Goal: Information Seeking & Learning: Check status

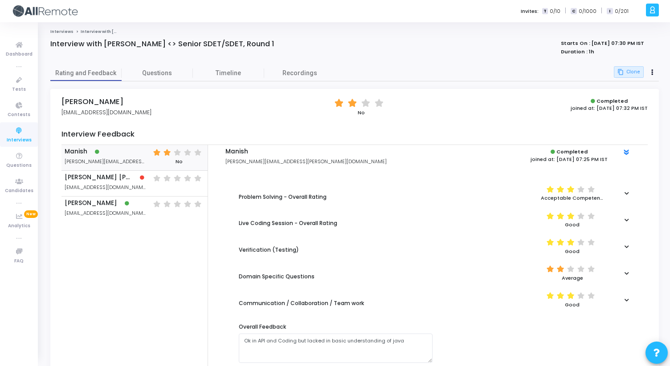
click at [59, 32] on link "Interviews" at bounding box center [61, 31] width 23 height 5
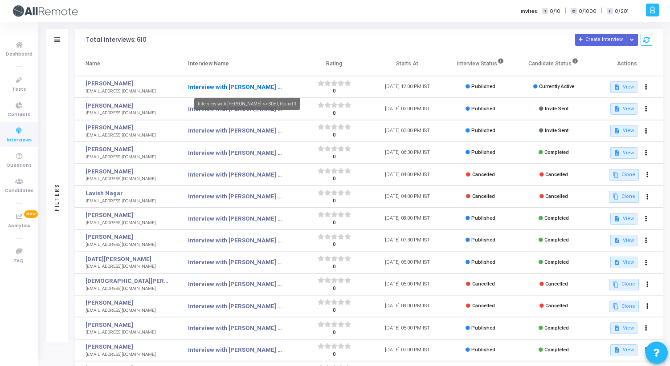
click at [232, 88] on link "Interview with Piyush <> SDET, Round 1" at bounding box center [236, 87] width 96 height 9
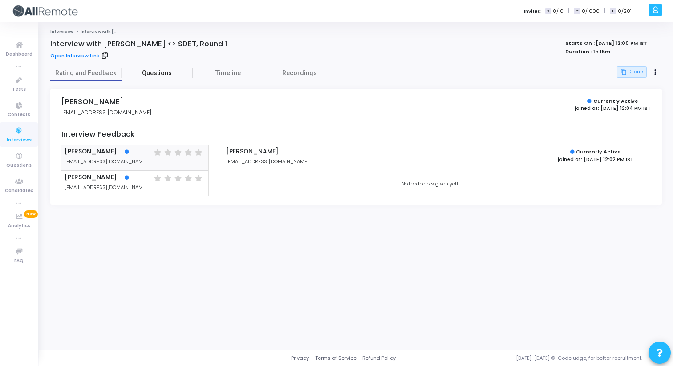
click at [153, 72] on span "Questions" at bounding box center [157, 73] width 71 height 9
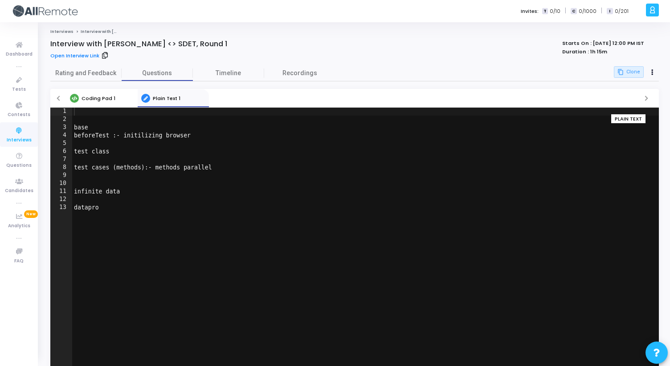
click at [102, 103] on link "Coding Pad 1" at bounding box center [101, 98] width 71 height 18
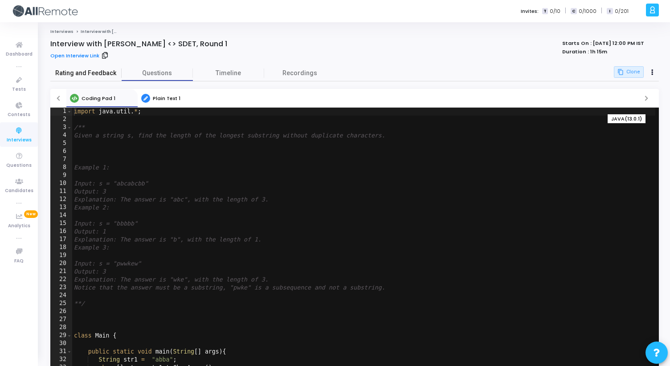
click at [106, 75] on span "Rating and Feedback" at bounding box center [85, 73] width 71 height 9
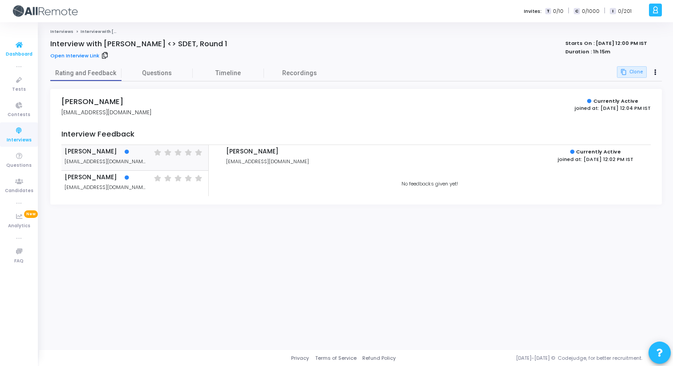
click at [21, 51] on span "Dashboard" at bounding box center [19, 55] width 27 height 8
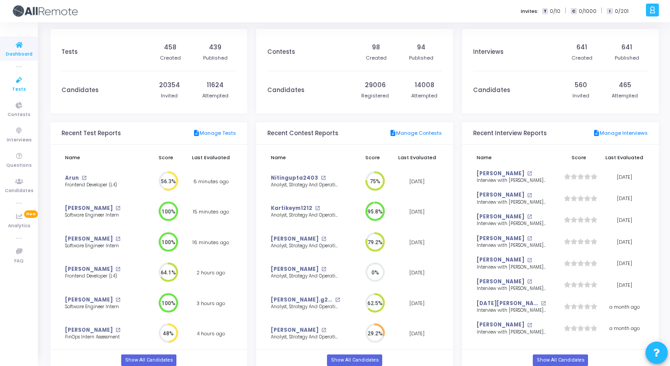
click at [19, 88] on span "Tests" at bounding box center [19, 90] width 14 height 8
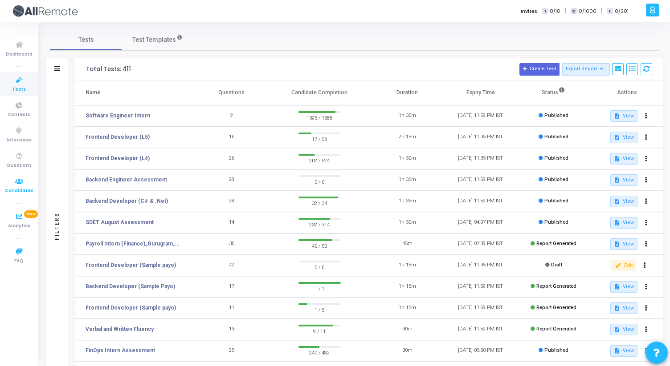
click at [23, 190] on span "Candidates" at bounding box center [19, 191] width 28 height 8
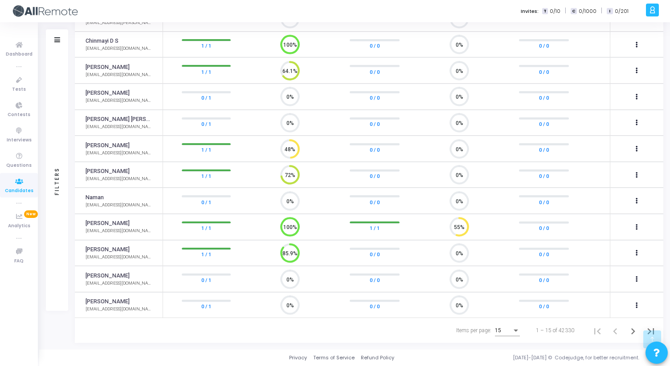
click at [515, 330] on div "Items per page:" at bounding box center [515, 331] width 4 height 2
click at [505, 324] on span "50" at bounding box center [508, 326] width 25 height 16
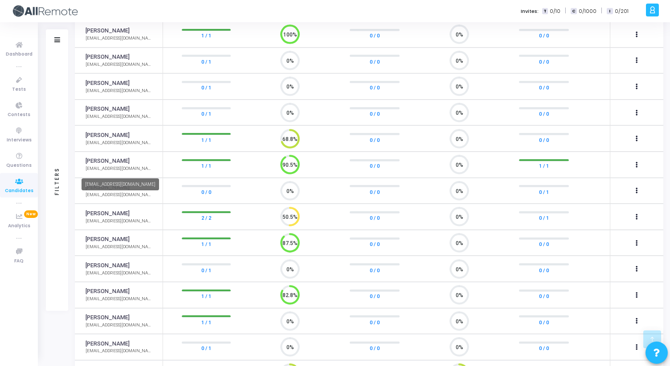
click at [110, 175] on mat-tooltip-component "[EMAIL_ADDRESS][DOMAIN_NAME]" at bounding box center [120, 184] width 90 height 24
click at [114, 165] on link "[PERSON_NAME]" at bounding box center [107, 161] width 44 height 8
click at [106, 163] on link "[PERSON_NAME]" at bounding box center [107, 161] width 44 height 8
click at [106, 168] on div "[EMAIL_ADDRESS][DOMAIN_NAME]" at bounding box center [119, 169] width 68 height 7
click at [207, 167] on link "1 / 1" at bounding box center [206, 166] width 10 height 9
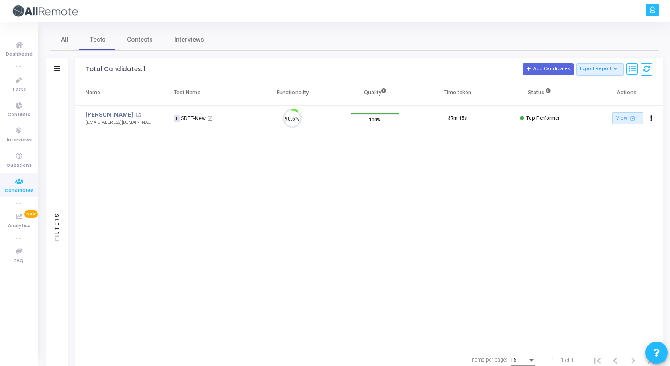
scroll to position [19, 23]
click at [110, 117] on link "[PERSON_NAME]" at bounding box center [109, 114] width 48 height 9
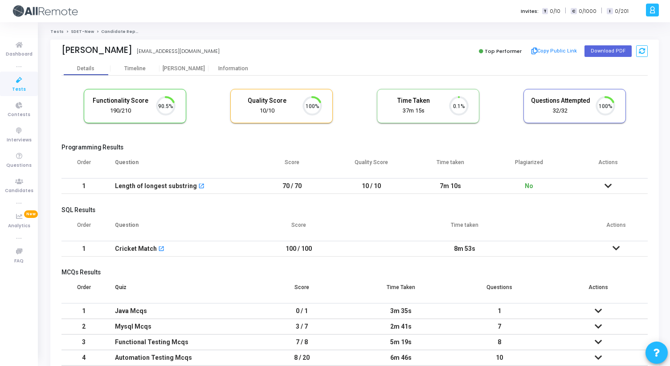
scroll to position [19, 23]
click at [198, 186] on mat-icon "open_in_new" at bounding box center [201, 187] width 6 height 6
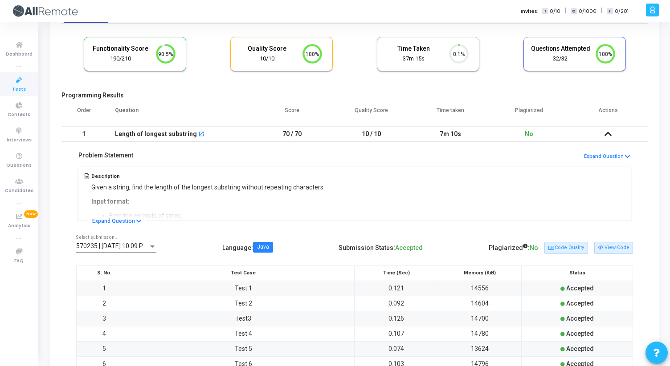
scroll to position [59, 0]
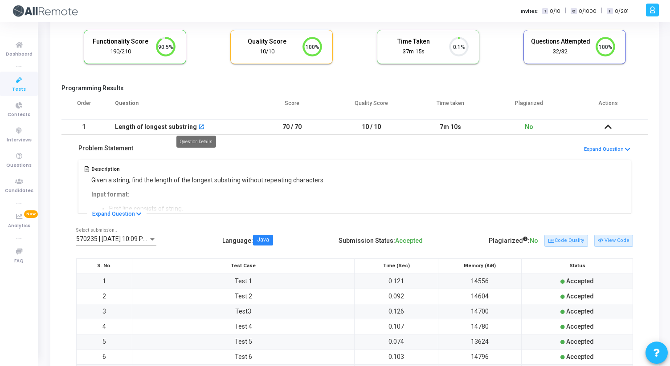
click at [198, 127] on mat-icon "open_in_new" at bounding box center [201, 128] width 6 height 6
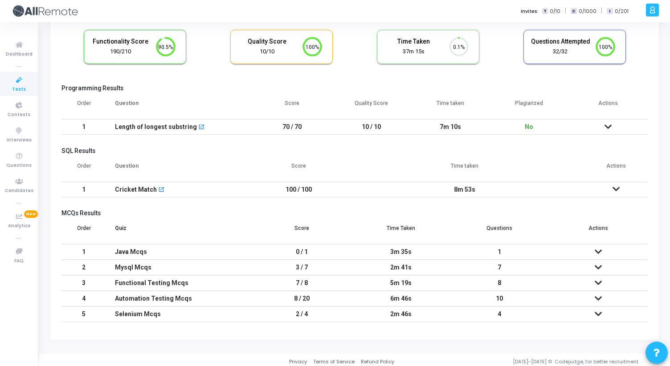
click at [605, 124] on icon at bounding box center [607, 127] width 7 height 6
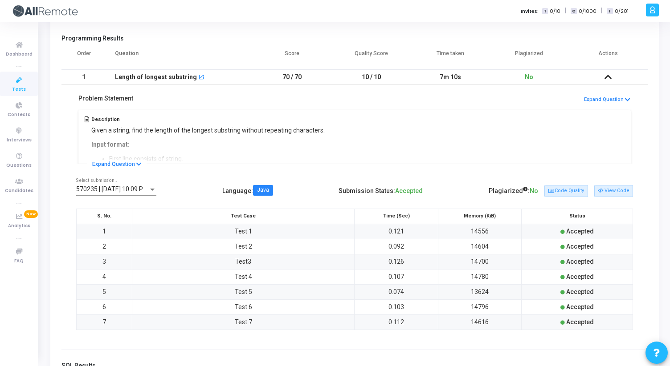
scroll to position [112, 0]
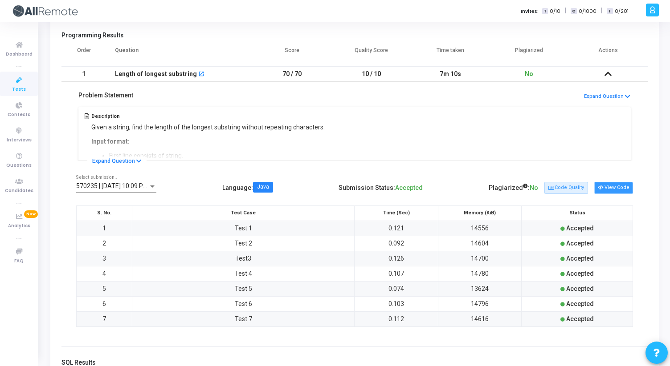
click at [605, 185] on button "View Code" at bounding box center [613, 188] width 39 height 12
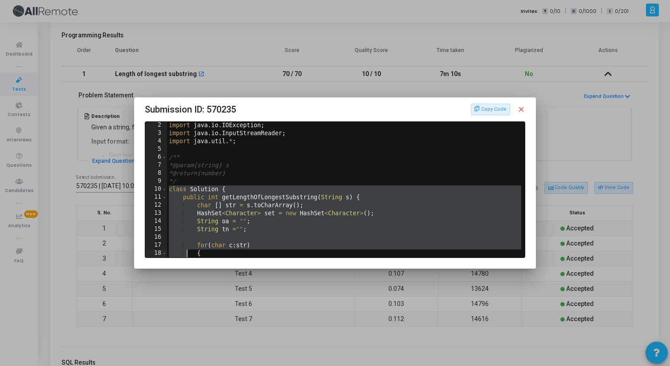
scroll to position [257, 0]
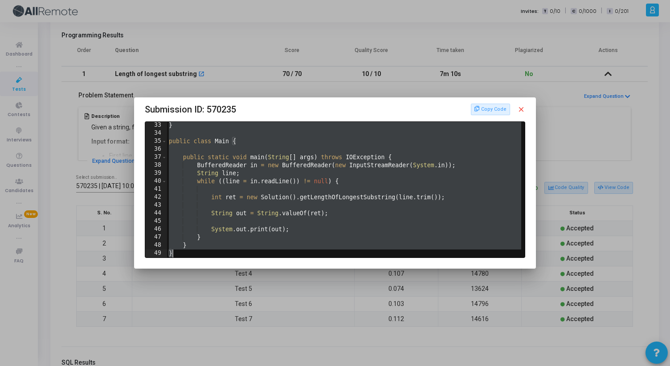
drag, startPoint x: 169, startPoint y: 200, endPoint x: 189, endPoint y: 292, distance: 93.9
click at [189, 292] on div "Submission ID: 570235 Copy Code close class Solution { 33 34 35 36 37 38 39 40 …" at bounding box center [335, 183] width 670 height 366
type textarea "} }"
click at [522, 109] on mat-icon "close" at bounding box center [521, 110] width 8 height 8
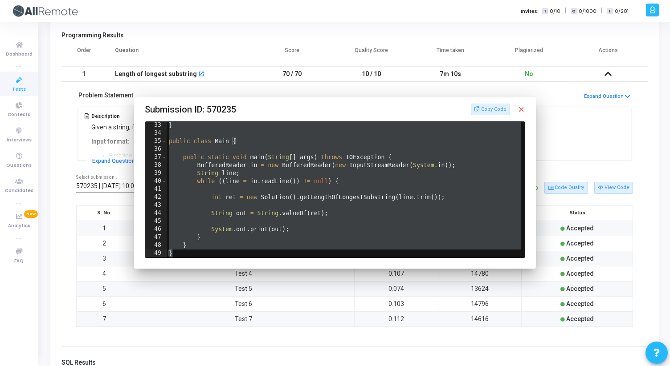
scroll to position [112, 0]
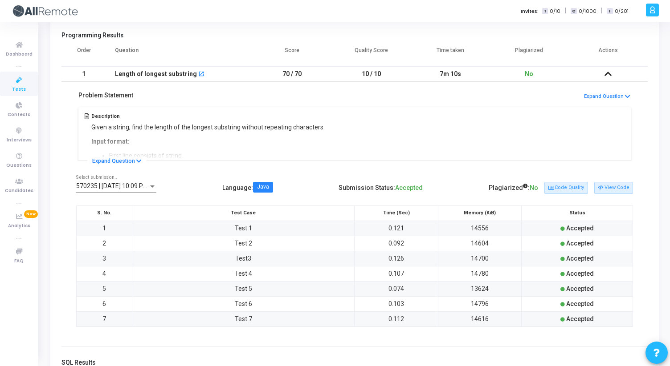
click at [607, 73] on icon at bounding box center [607, 74] width 7 height 6
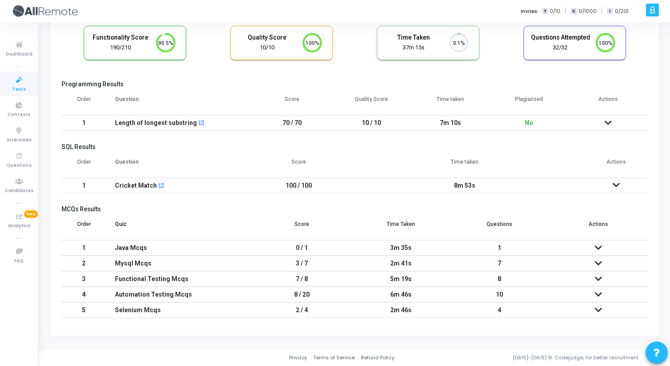
scroll to position [63, 0]
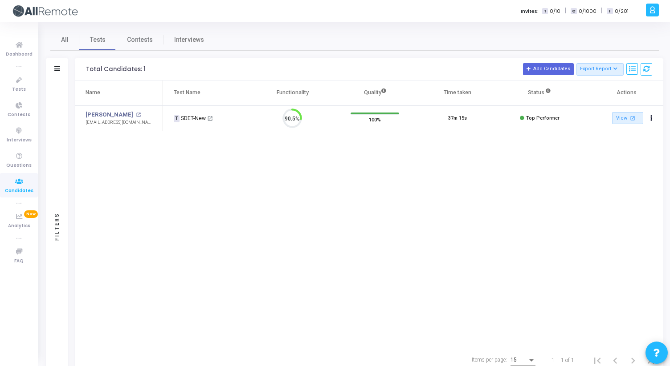
scroll to position [19, 23]
click at [101, 113] on link "[PERSON_NAME]" at bounding box center [109, 114] width 48 height 9
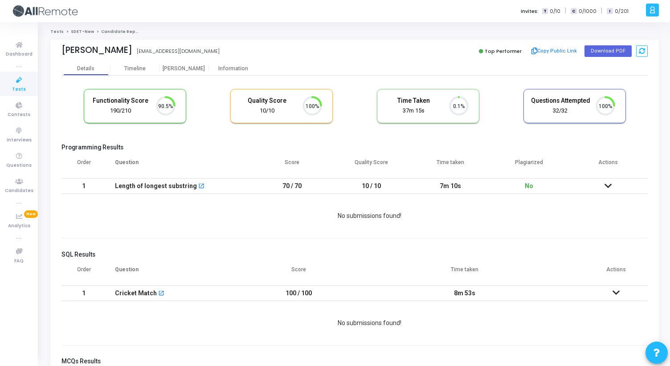
scroll to position [4, 4]
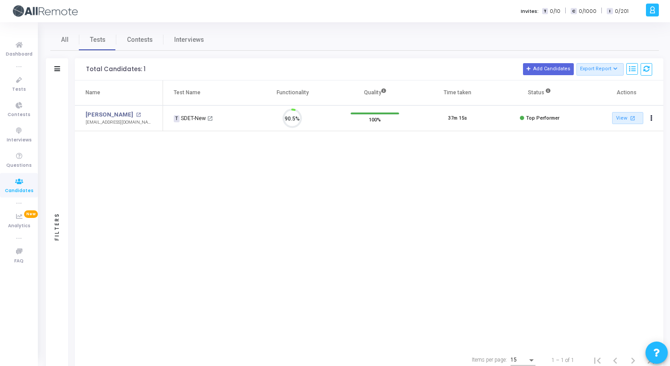
scroll to position [19, 23]
click at [624, 123] on link "View open_in_new" at bounding box center [627, 118] width 31 height 12
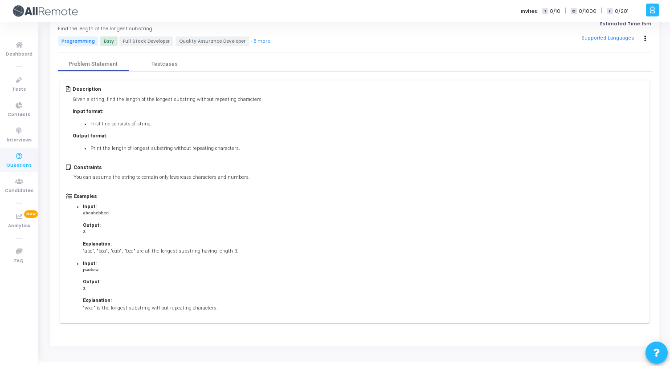
scroll to position [40, 0]
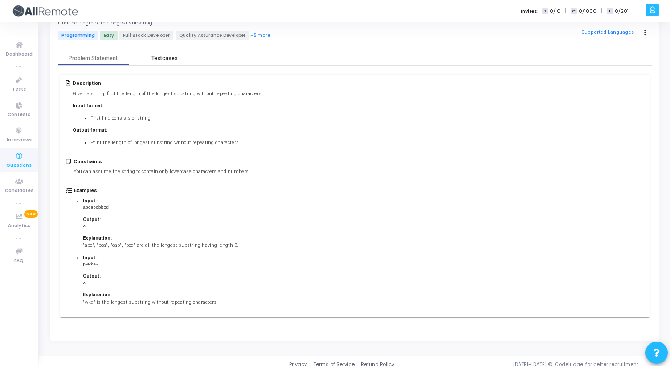
click at [164, 53] on div "Testcases" at bounding box center [164, 58] width 71 height 13
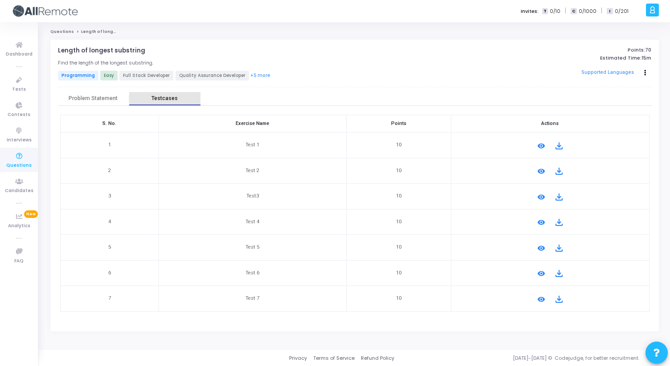
scroll to position [0, 0]
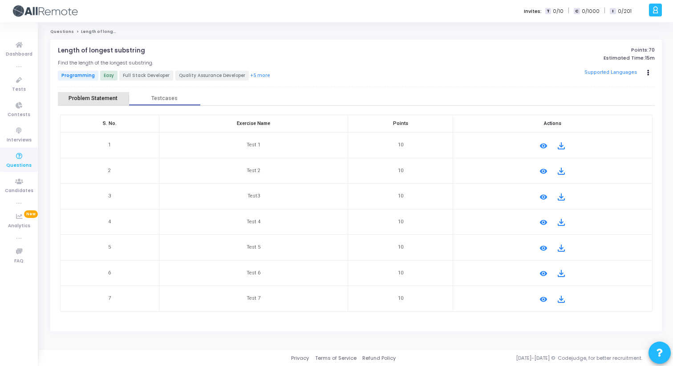
click at [97, 93] on div "Problem Statement" at bounding box center [93, 98] width 71 height 13
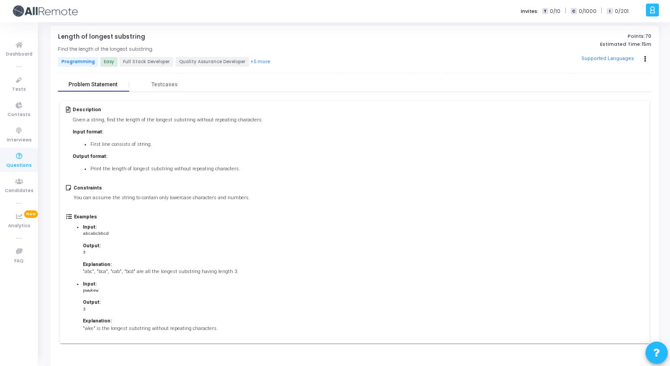
scroll to position [9, 0]
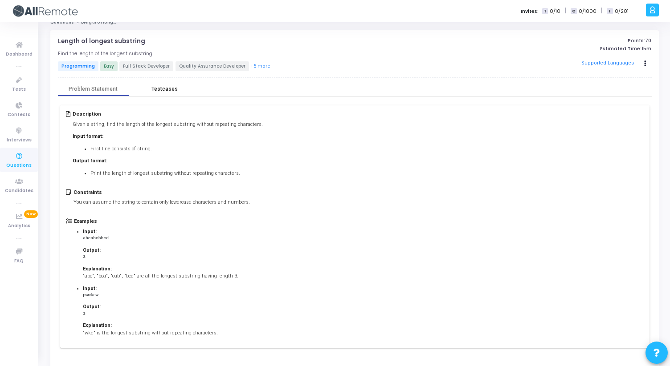
click at [155, 90] on div "Testcases" at bounding box center [164, 89] width 26 height 7
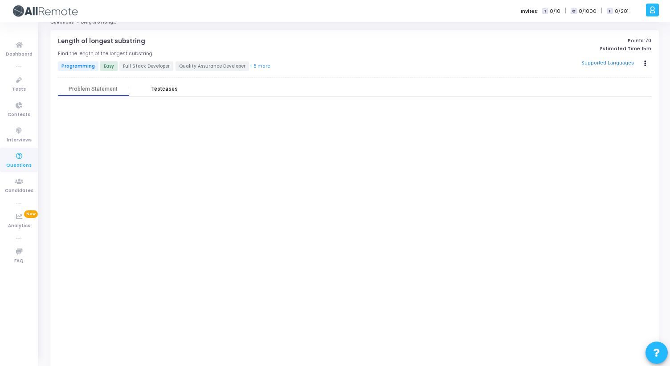
scroll to position [0, 0]
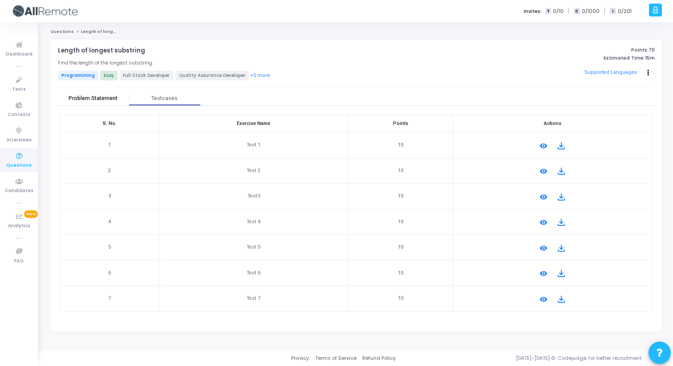
click at [96, 102] on div "Problem Statement" at bounding box center [93, 98] width 71 height 13
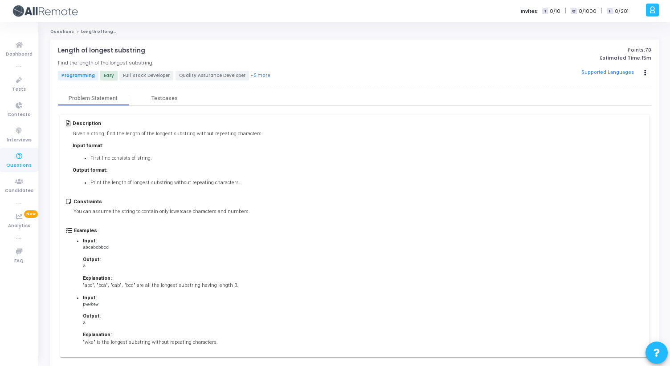
click at [63, 33] on link "Questions" at bounding box center [62, 31] width 24 height 5
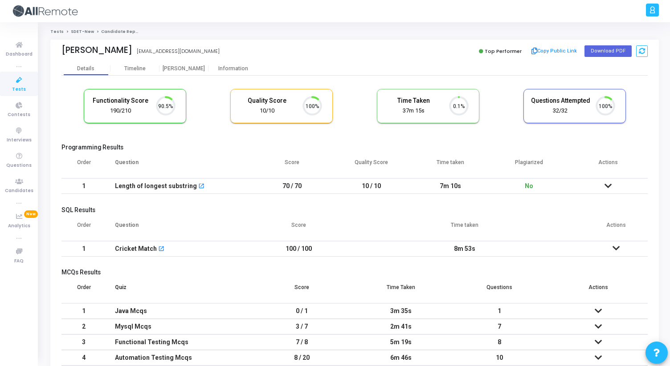
scroll to position [19, 23]
click at [186, 73] on div "[PERSON_NAME]" at bounding box center [183, 68] width 49 height 13
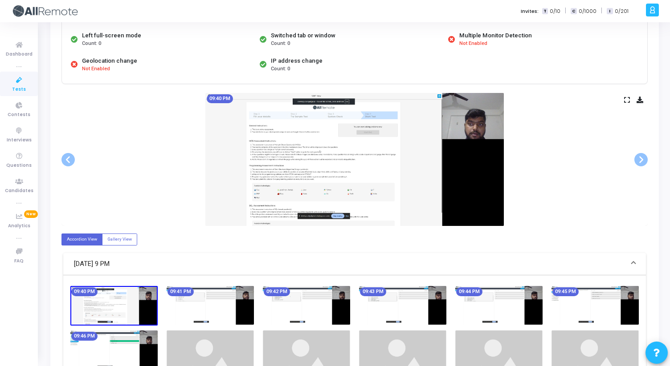
scroll to position [114, 0]
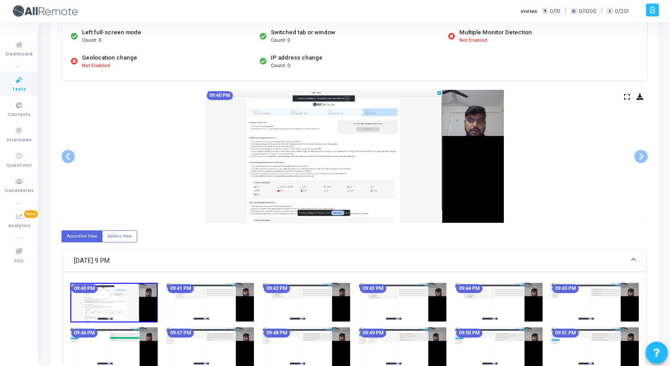
click at [477, 151] on img at bounding box center [354, 156] width 298 height 133
click at [645, 156] on span at bounding box center [640, 156] width 13 height 13
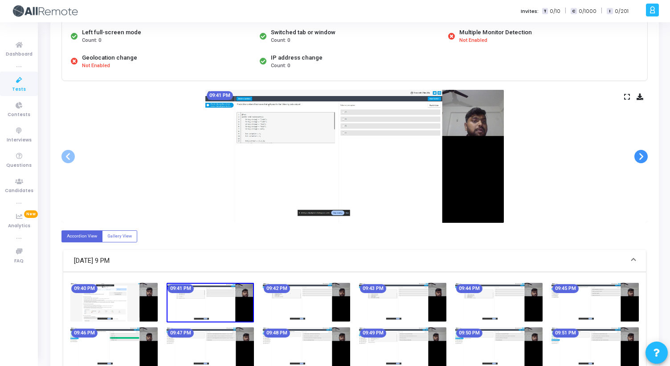
click at [645, 156] on span at bounding box center [640, 156] width 13 height 13
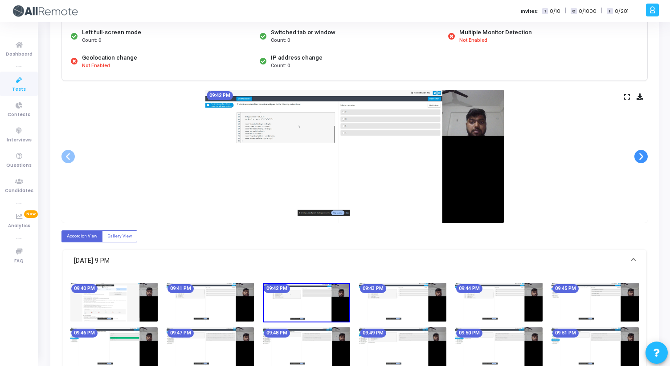
click at [645, 156] on span at bounding box center [640, 156] width 13 height 13
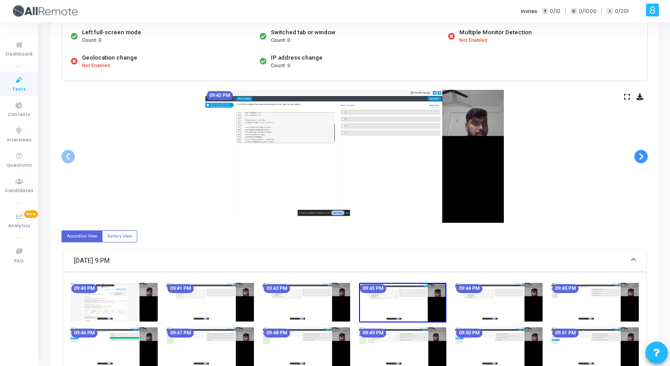
click at [645, 156] on span at bounding box center [640, 156] width 13 height 13
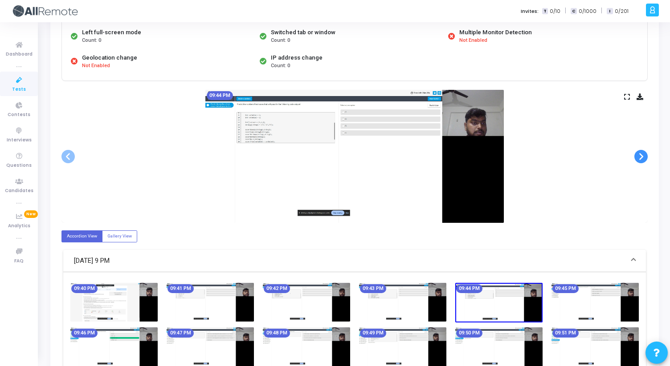
click at [645, 156] on span at bounding box center [640, 156] width 13 height 13
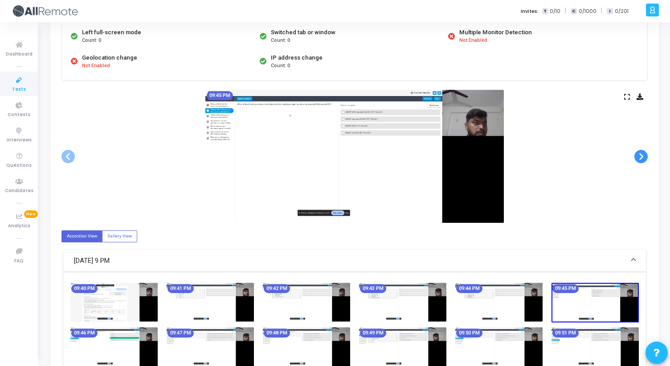
click at [645, 156] on span at bounding box center [640, 156] width 13 height 13
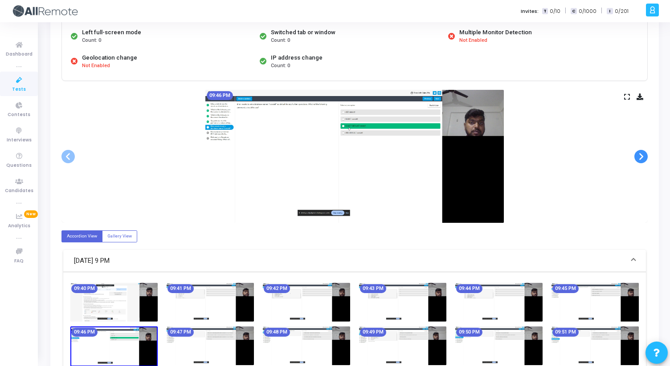
click at [645, 156] on span at bounding box center [640, 156] width 13 height 13
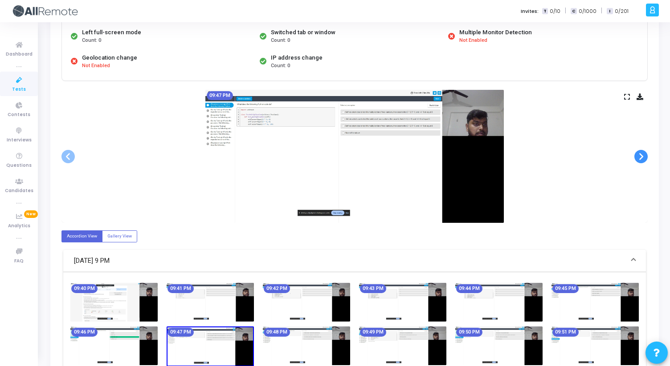
click at [645, 156] on span at bounding box center [640, 156] width 13 height 13
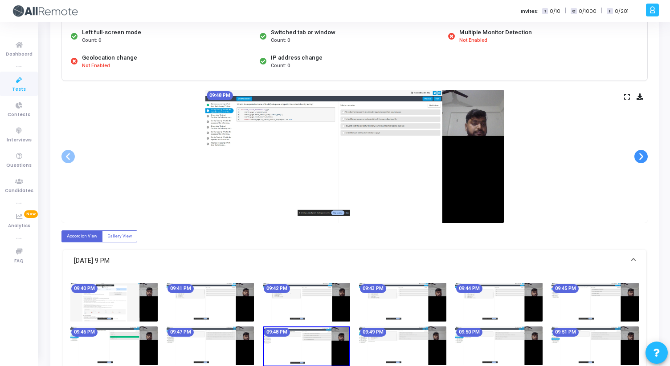
click at [645, 156] on span at bounding box center [640, 156] width 13 height 13
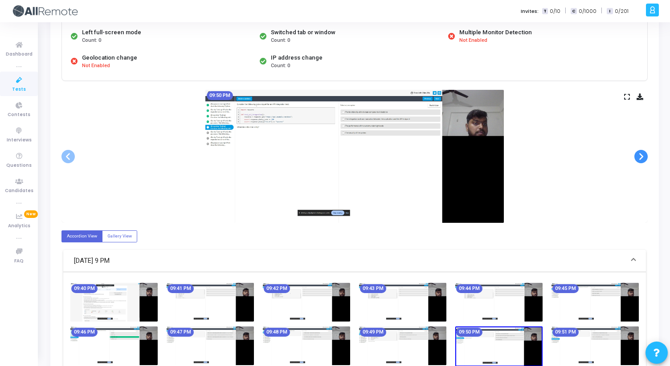
click at [645, 156] on span at bounding box center [640, 156] width 13 height 13
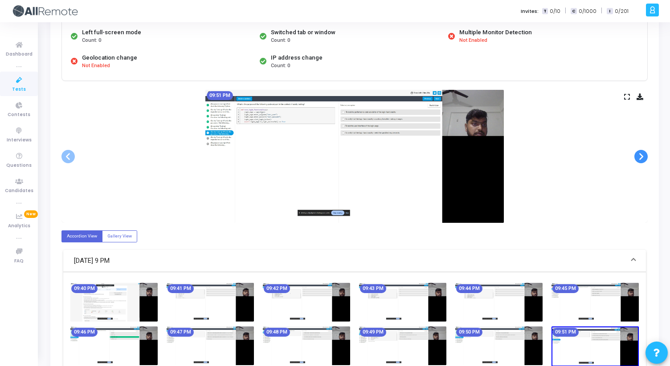
click at [645, 156] on span at bounding box center [640, 156] width 13 height 13
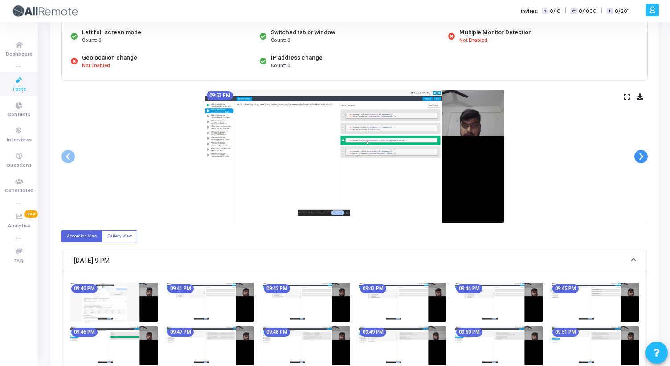
click at [645, 156] on span at bounding box center [640, 156] width 13 height 13
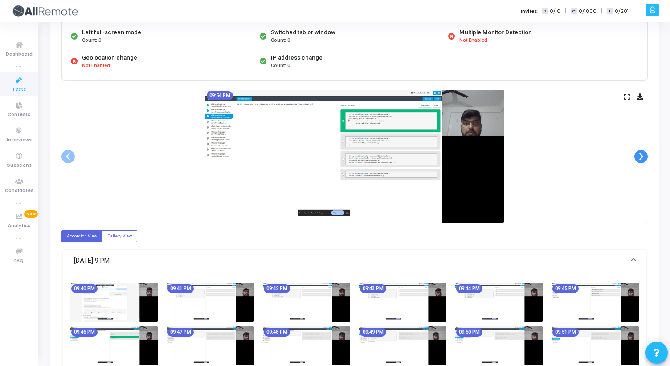
click at [645, 156] on span at bounding box center [640, 156] width 13 height 13
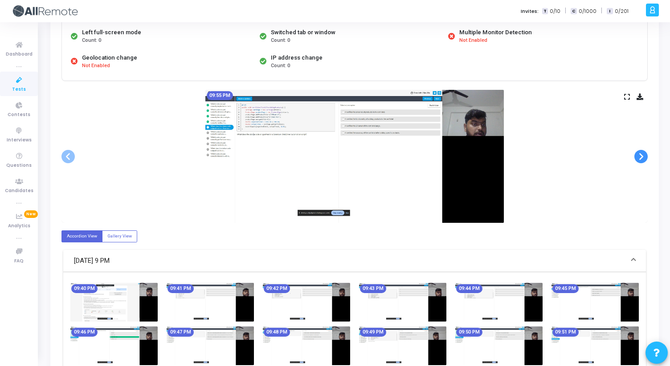
click at [645, 156] on span at bounding box center [640, 156] width 13 height 13
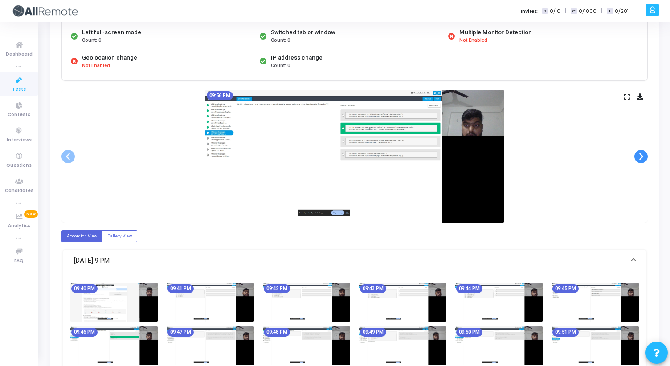
click at [645, 156] on span at bounding box center [640, 156] width 13 height 13
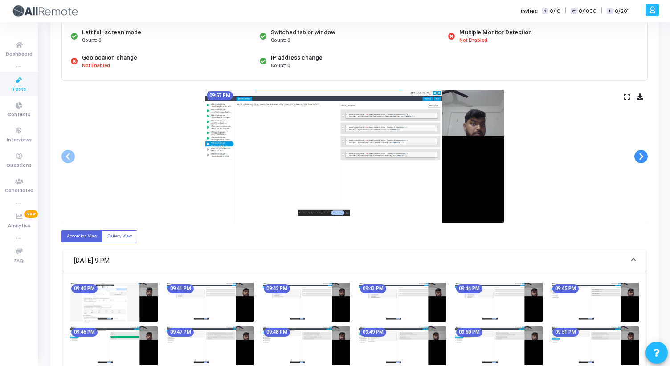
click at [645, 156] on span at bounding box center [640, 156] width 13 height 13
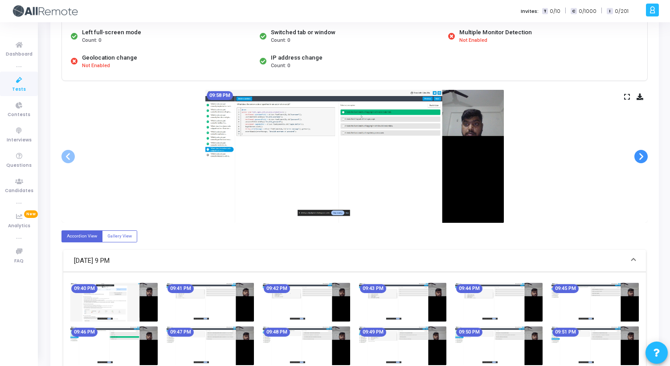
click at [645, 156] on span at bounding box center [640, 156] width 13 height 13
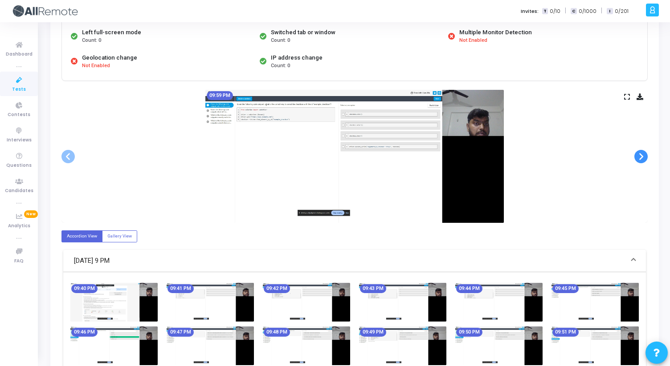
click at [645, 156] on span at bounding box center [640, 156] width 13 height 13
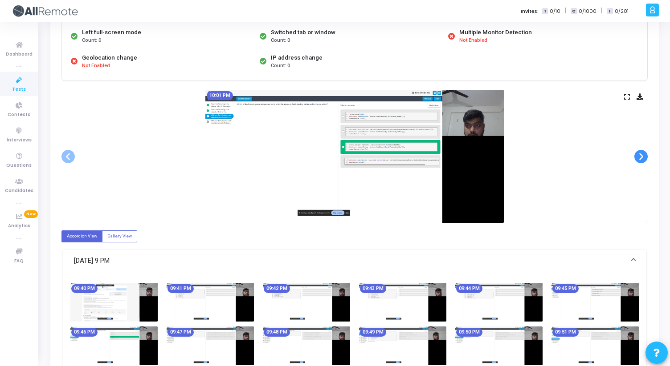
click at [645, 156] on span at bounding box center [640, 156] width 13 height 13
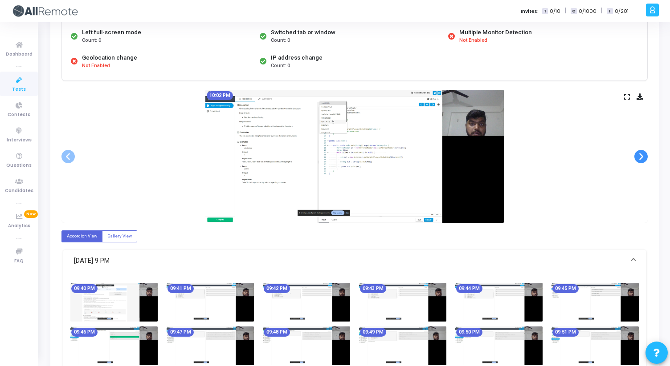
click at [645, 156] on span at bounding box center [640, 156] width 13 height 13
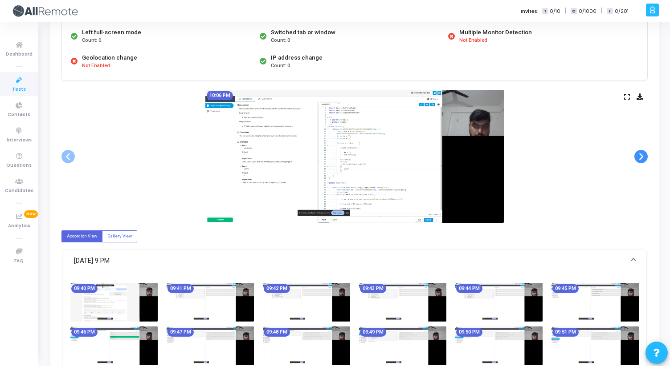
click at [645, 156] on span at bounding box center [640, 156] width 13 height 13
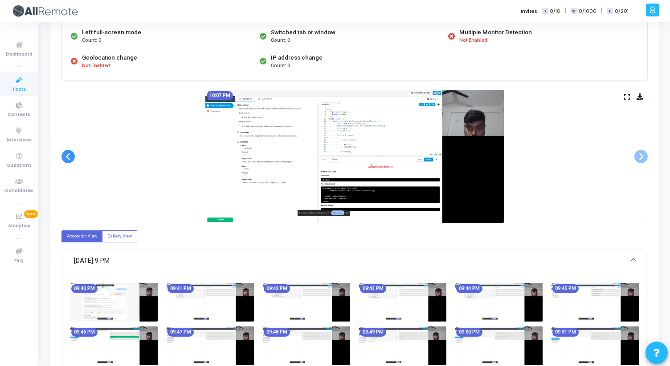
click at [68, 160] on span at bounding box center [67, 156] width 13 height 13
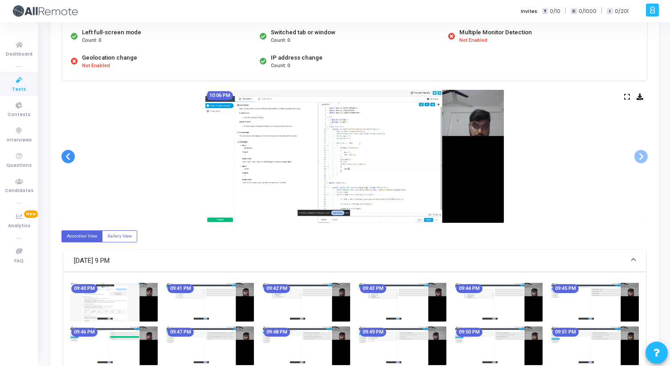
click at [68, 160] on span at bounding box center [67, 156] width 13 height 13
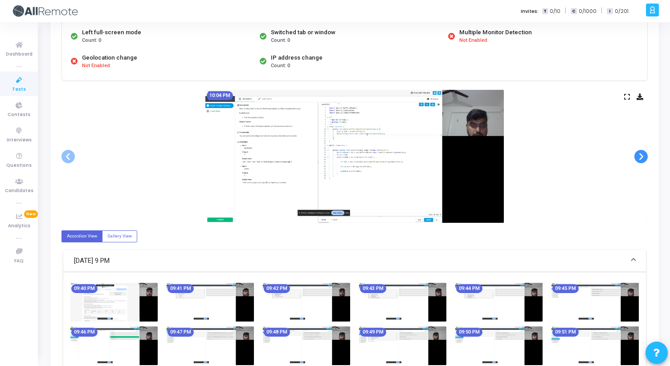
click at [643, 157] on span at bounding box center [640, 156] width 13 height 13
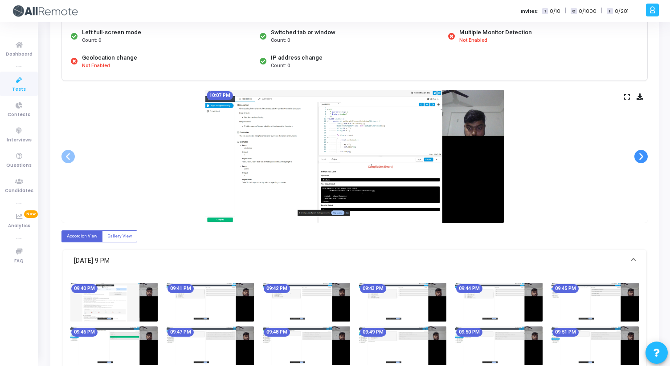
click at [643, 157] on span at bounding box center [640, 156] width 13 height 13
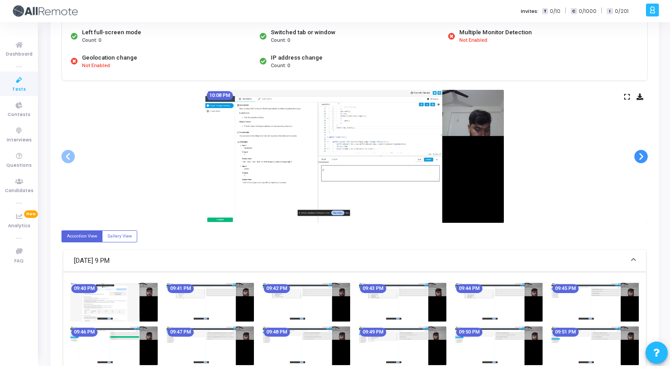
click at [643, 157] on span at bounding box center [640, 156] width 13 height 13
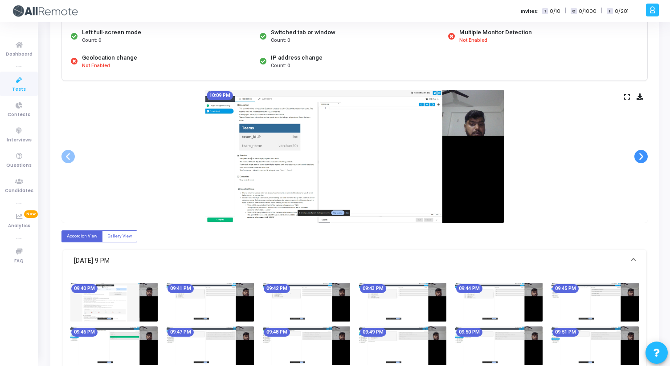
click at [643, 157] on span at bounding box center [640, 156] width 13 height 13
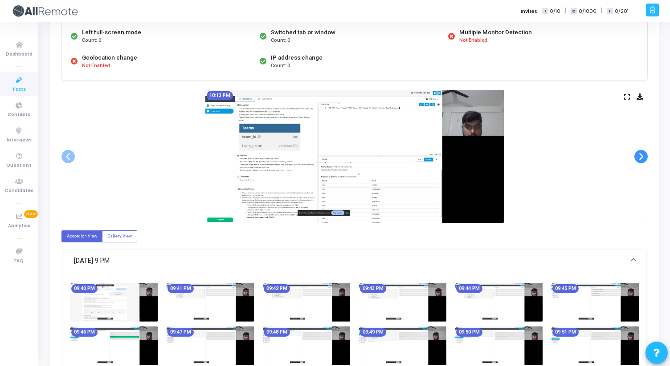
click at [643, 157] on span at bounding box center [640, 156] width 13 height 13
click at [68, 154] on span at bounding box center [67, 156] width 13 height 13
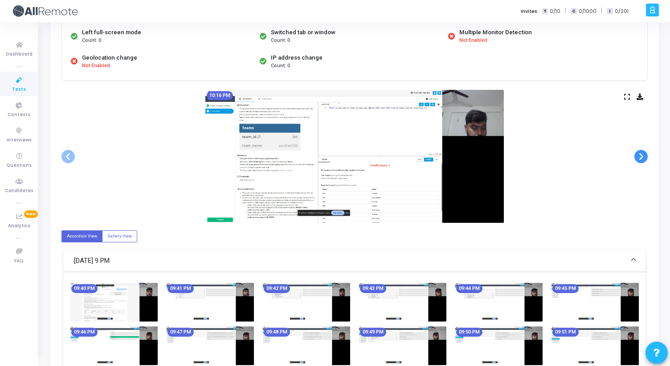
click at [642, 155] on span at bounding box center [640, 156] width 13 height 13
click at [645, 155] on span at bounding box center [640, 156] width 13 height 13
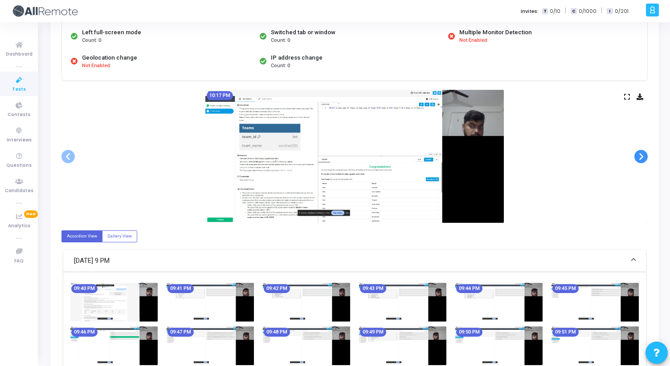
click at [645, 155] on span at bounding box center [640, 156] width 13 height 13
click at [66, 154] on span at bounding box center [67, 156] width 13 height 13
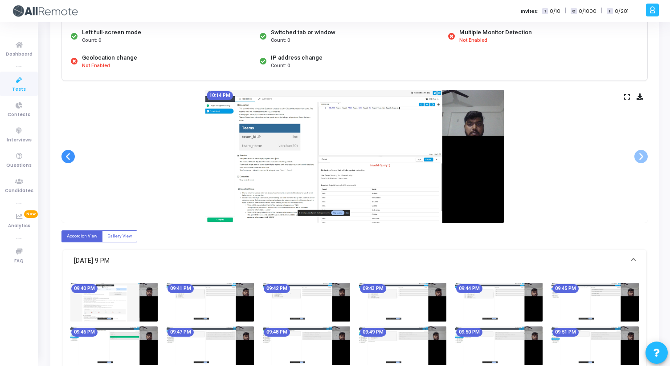
click at [66, 154] on span at bounding box center [67, 156] width 13 height 13
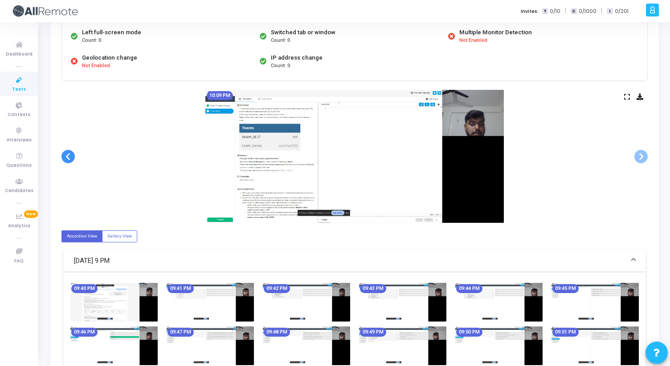
click at [66, 154] on span at bounding box center [67, 156] width 13 height 13
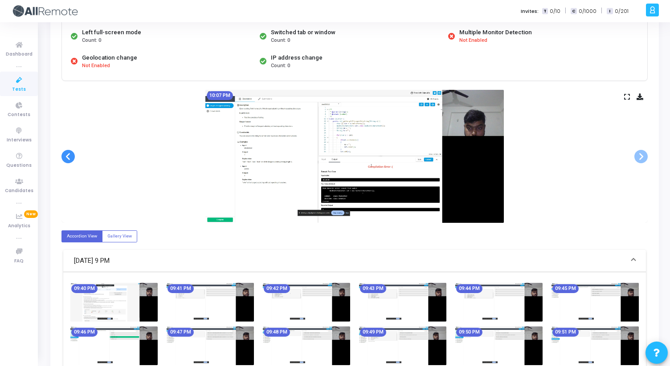
click at [66, 154] on span at bounding box center [67, 156] width 13 height 13
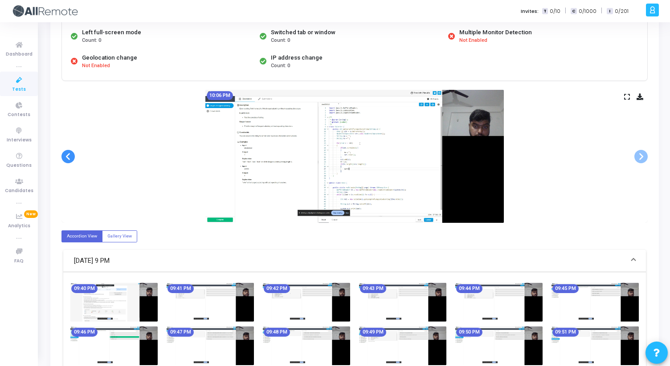
click at [66, 154] on span at bounding box center [67, 156] width 13 height 13
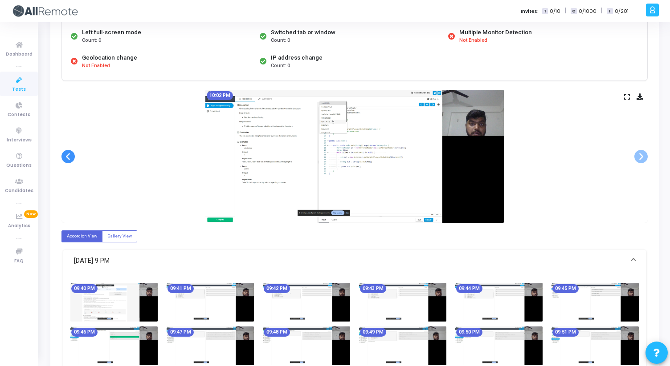
click at [66, 154] on span at bounding box center [67, 156] width 13 height 13
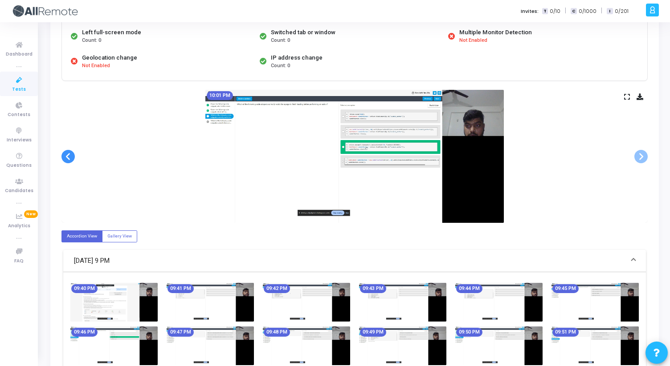
click at [66, 154] on span at bounding box center [67, 156] width 13 height 13
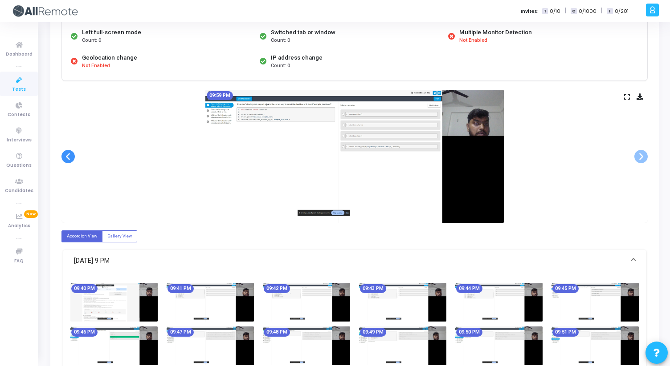
click at [66, 154] on span at bounding box center [67, 156] width 13 height 13
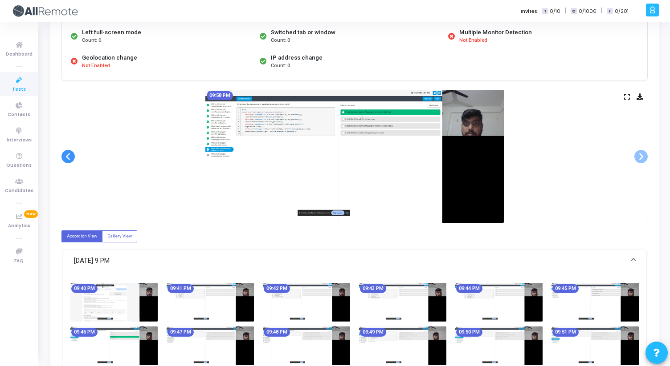
click at [66, 154] on span at bounding box center [67, 156] width 13 height 13
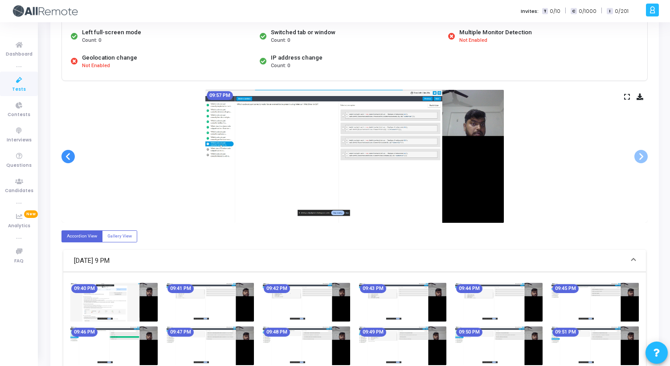
click at [66, 154] on span at bounding box center [67, 156] width 13 height 13
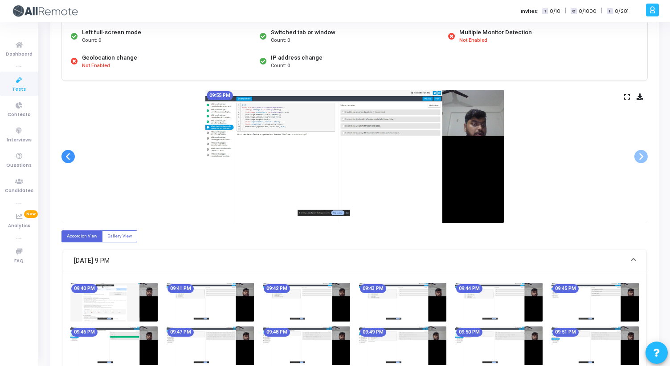
click at [66, 154] on span at bounding box center [67, 156] width 13 height 13
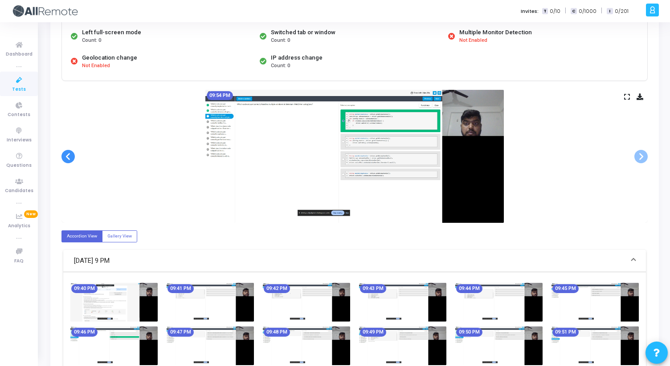
click at [66, 154] on span at bounding box center [67, 156] width 13 height 13
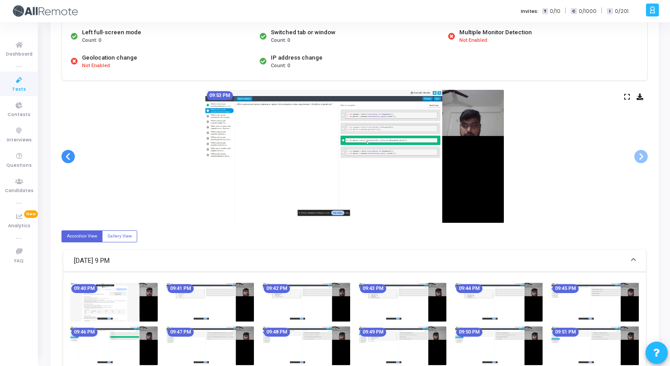
click at [66, 154] on span at bounding box center [67, 156] width 13 height 13
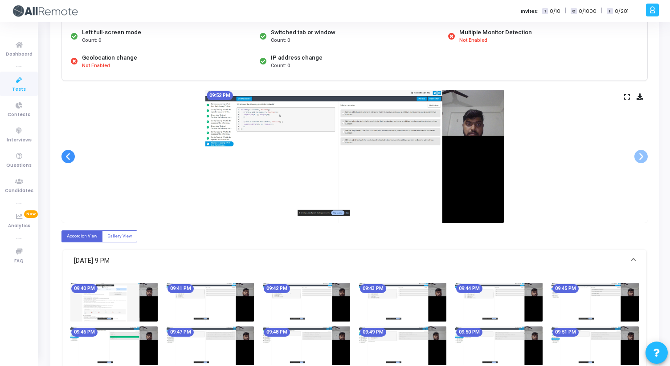
click at [66, 154] on span at bounding box center [67, 156] width 13 height 13
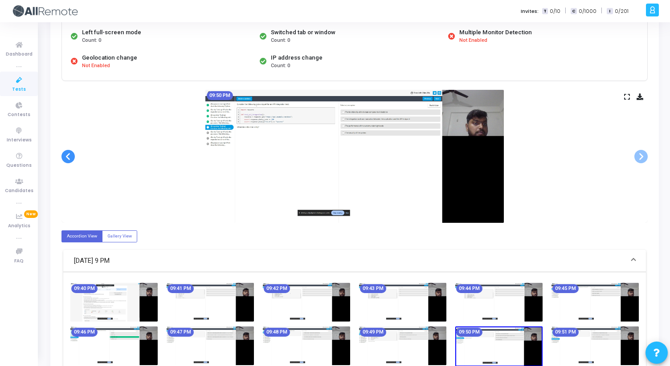
click at [66, 154] on span at bounding box center [67, 156] width 13 height 13
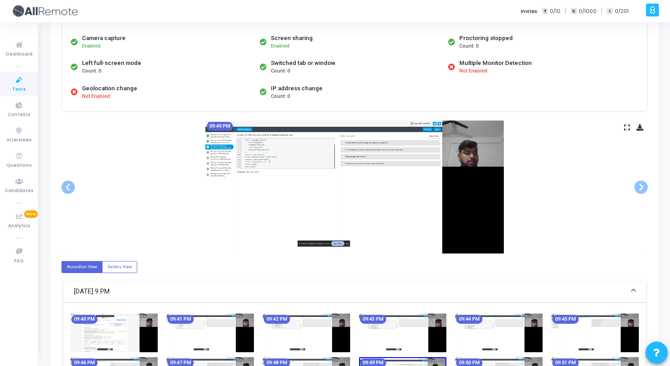
scroll to position [0, 0]
